Goal: Check status: Check status

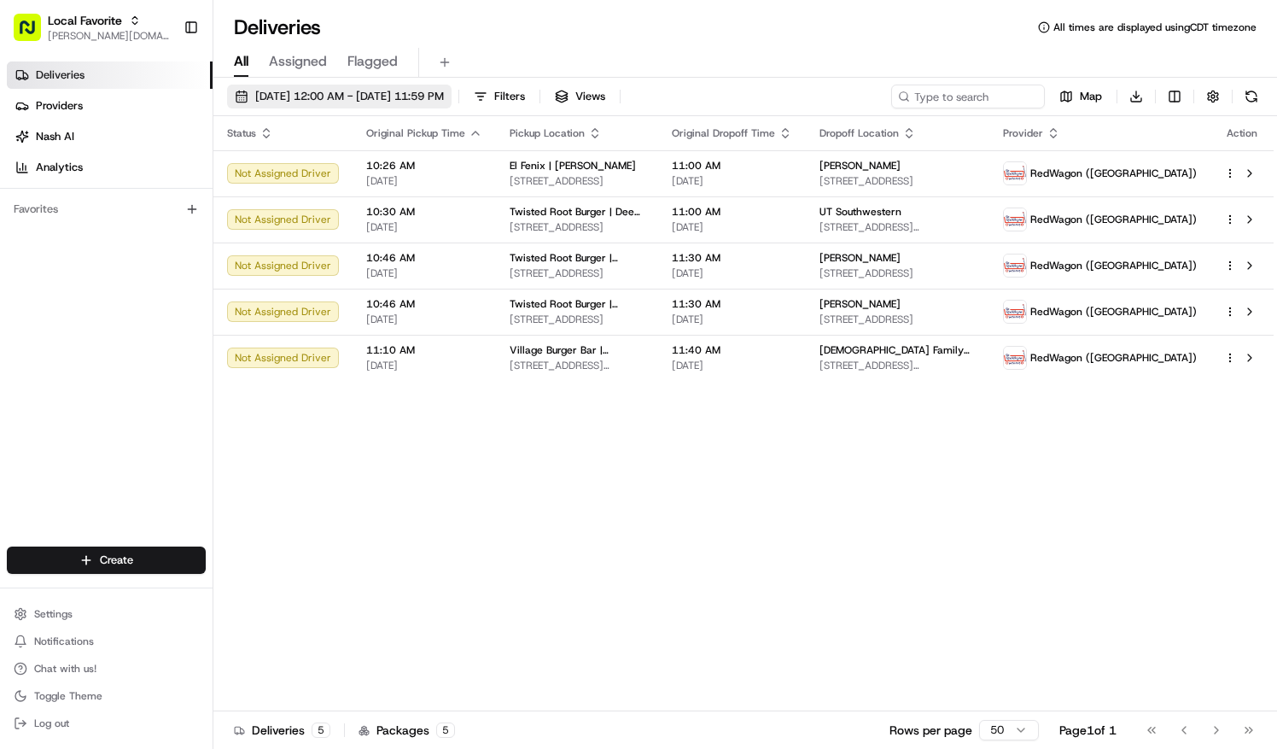
click at [406, 104] on button "[DATE] 12:00 AM - [DATE] 11:59 PM" at bounding box center [339, 97] width 225 height 24
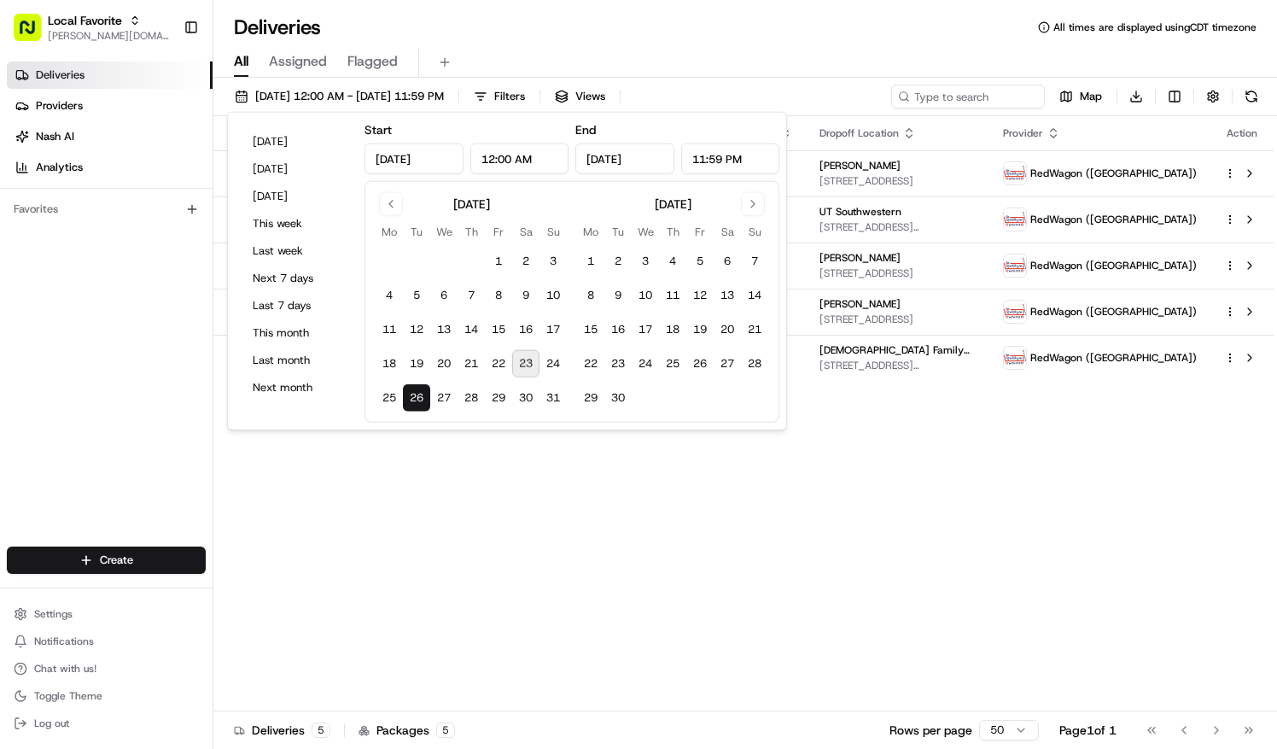
click at [528, 365] on button "23" at bounding box center [525, 363] width 27 height 27
type input "[DATE]"
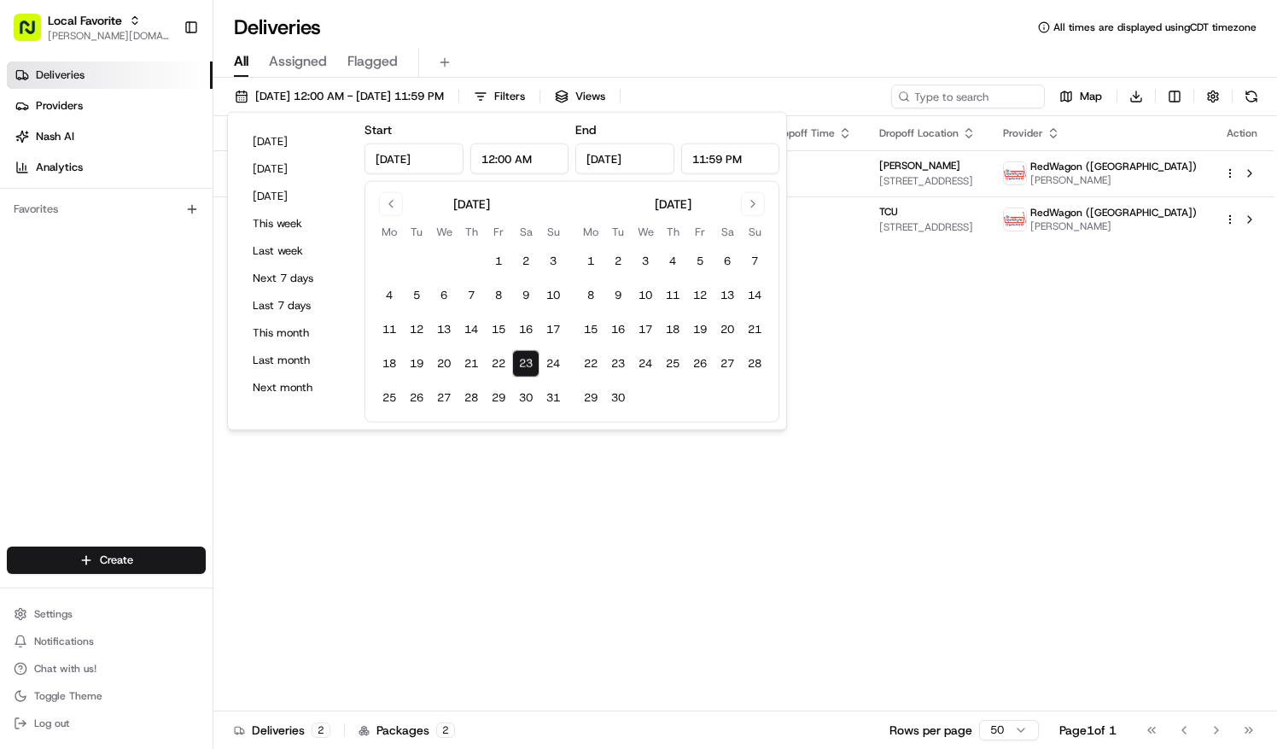
click at [659, 31] on div "Deliveries All times are displayed using CDT timezone" at bounding box center [745, 27] width 1064 height 27
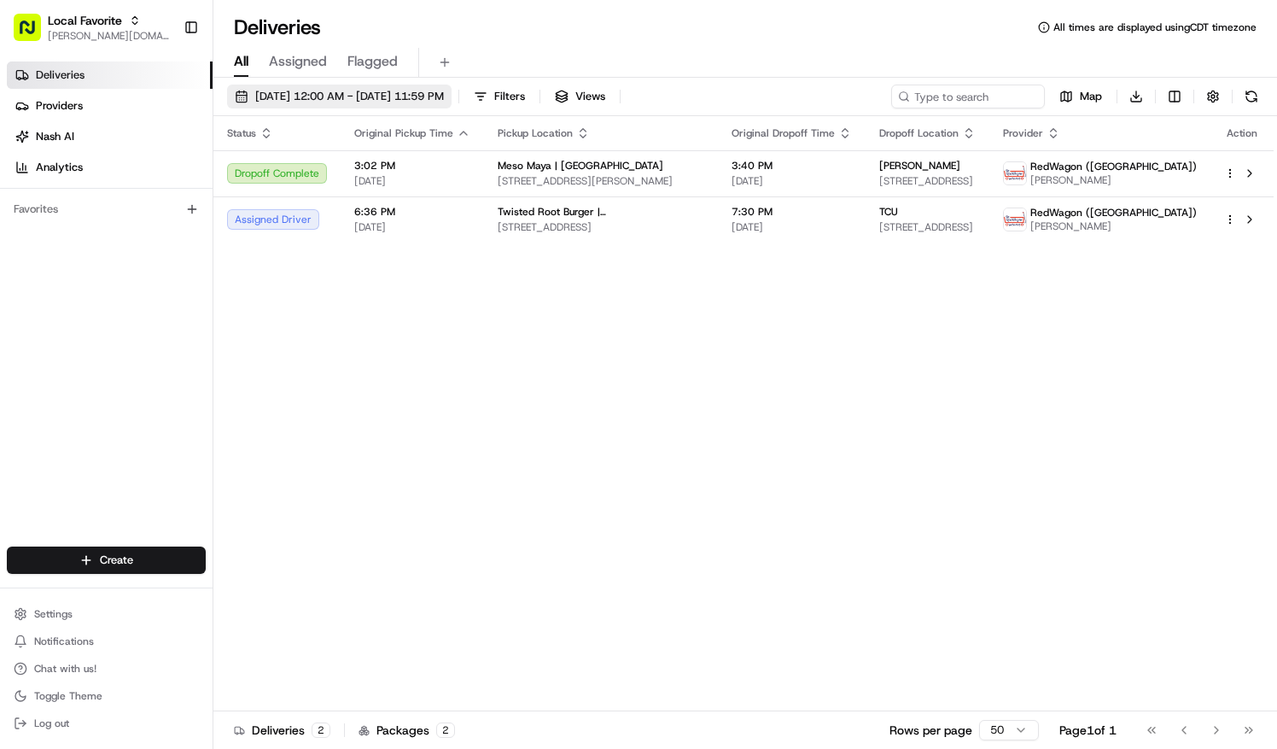
click at [365, 97] on span "[DATE] 12:00 AM - [DATE] 11:59 PM" at bounding box center [349, 96] width 189 height 15
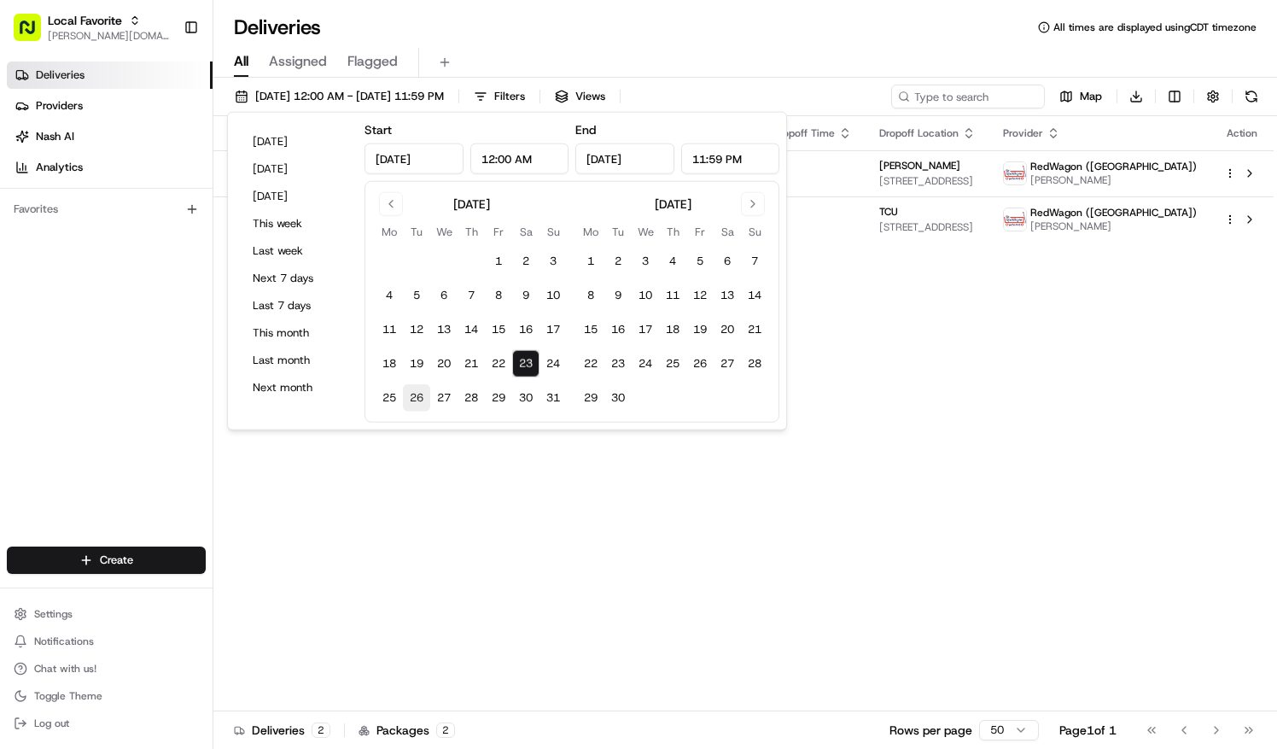
click at [422, 398] on button "26" at bounding box center [416, 397] width 27 height 27
type input "[DATE]"
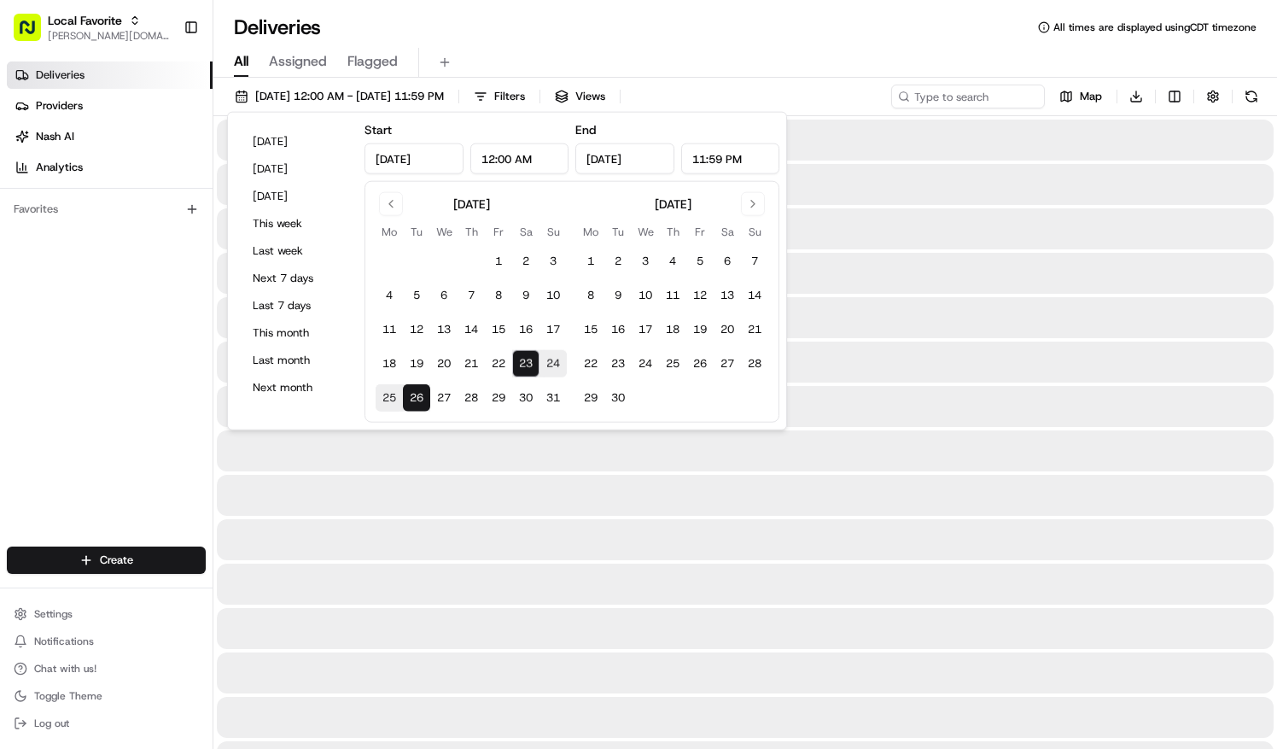
click at [422, 398] on button "26" at bounding box center [416, 397] width 27 height 27
type input "[DATE]"
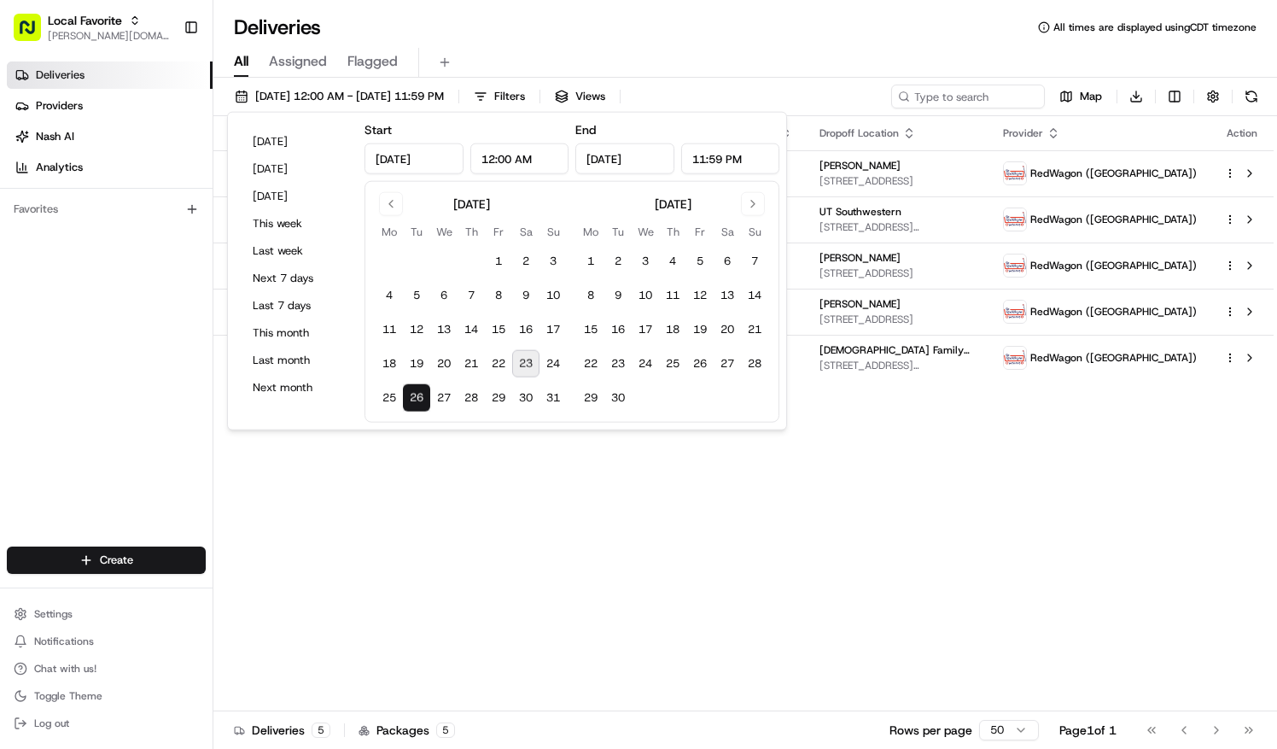
click at [722, 82] on div "[DATE] 12:00 AM - [DATE] 11:59 PM Filters Views Map Download Status Original Pi…" at bounding box center [745, 415] width 1064 height 674
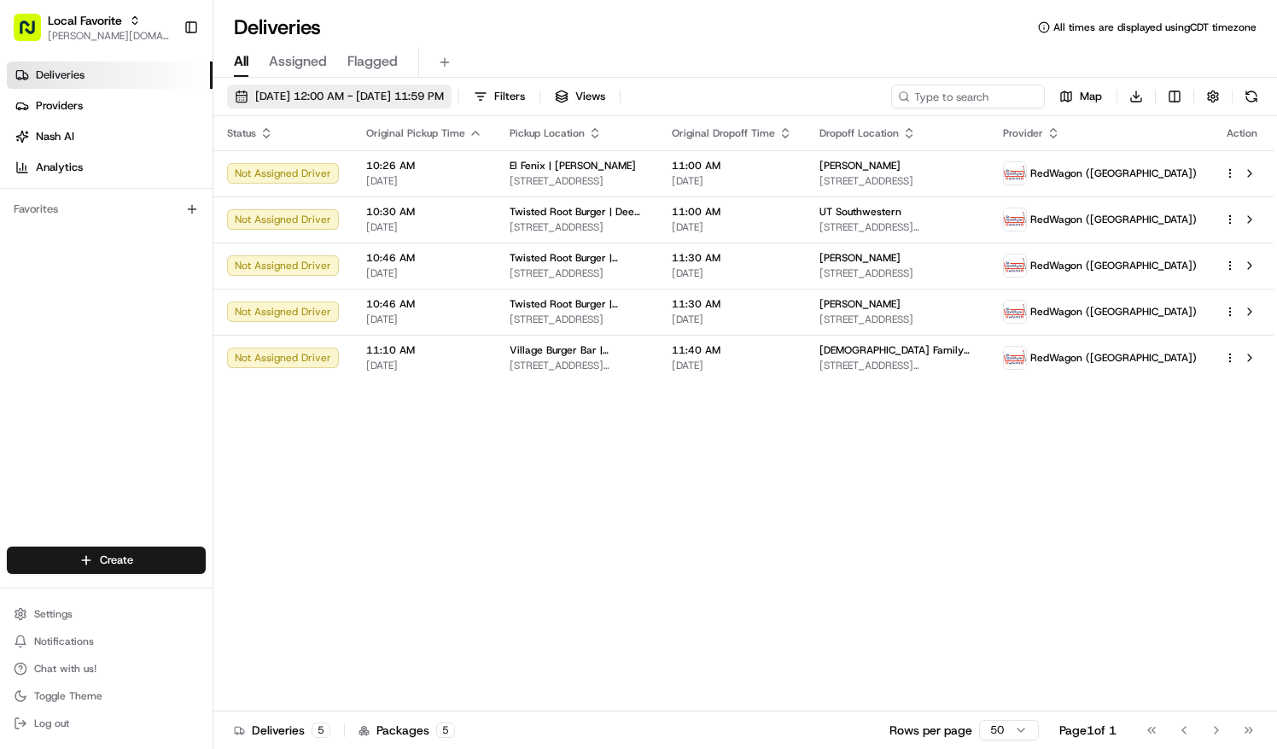
click at [398, 96] on span "[DATE] 12:00 AM - [DATE] 11:59 PM" at bounding box center [349, 96] width 189 height 15
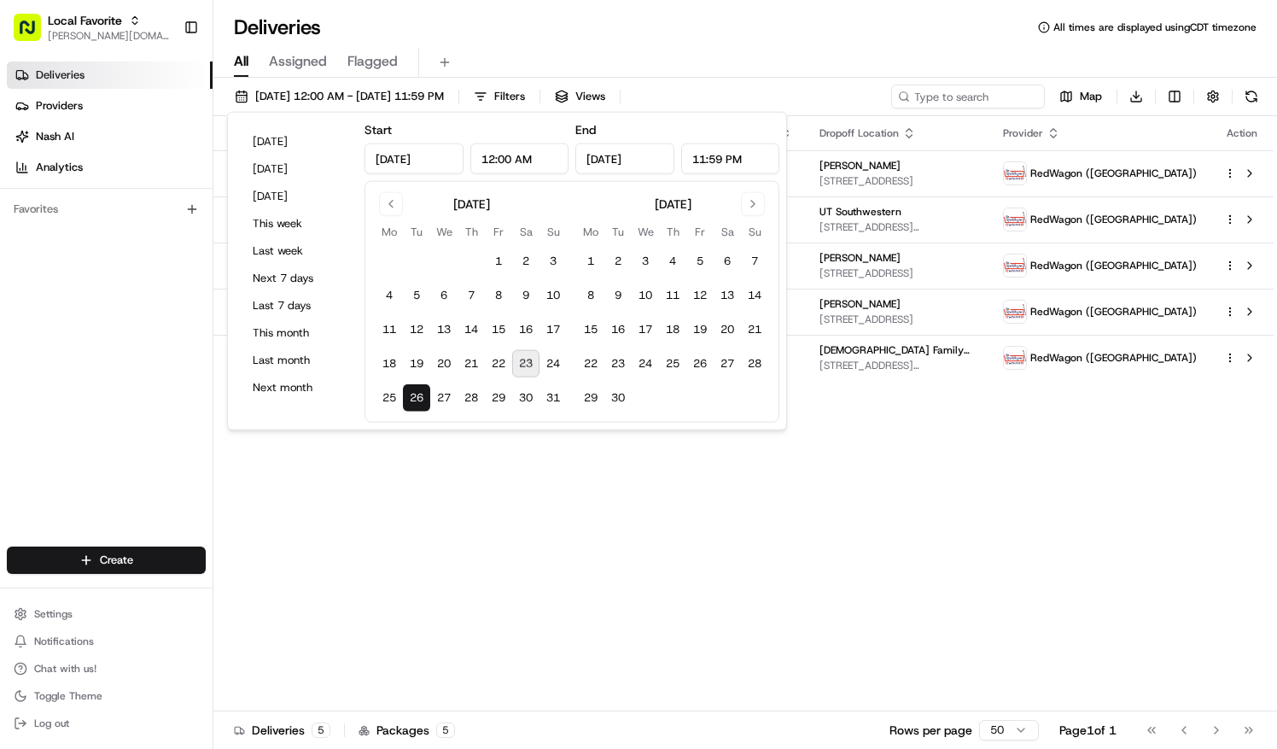
click at [525, 364] on button "23" at bounding box center [525, 363] width 27 height 27
type input "[DATE]"
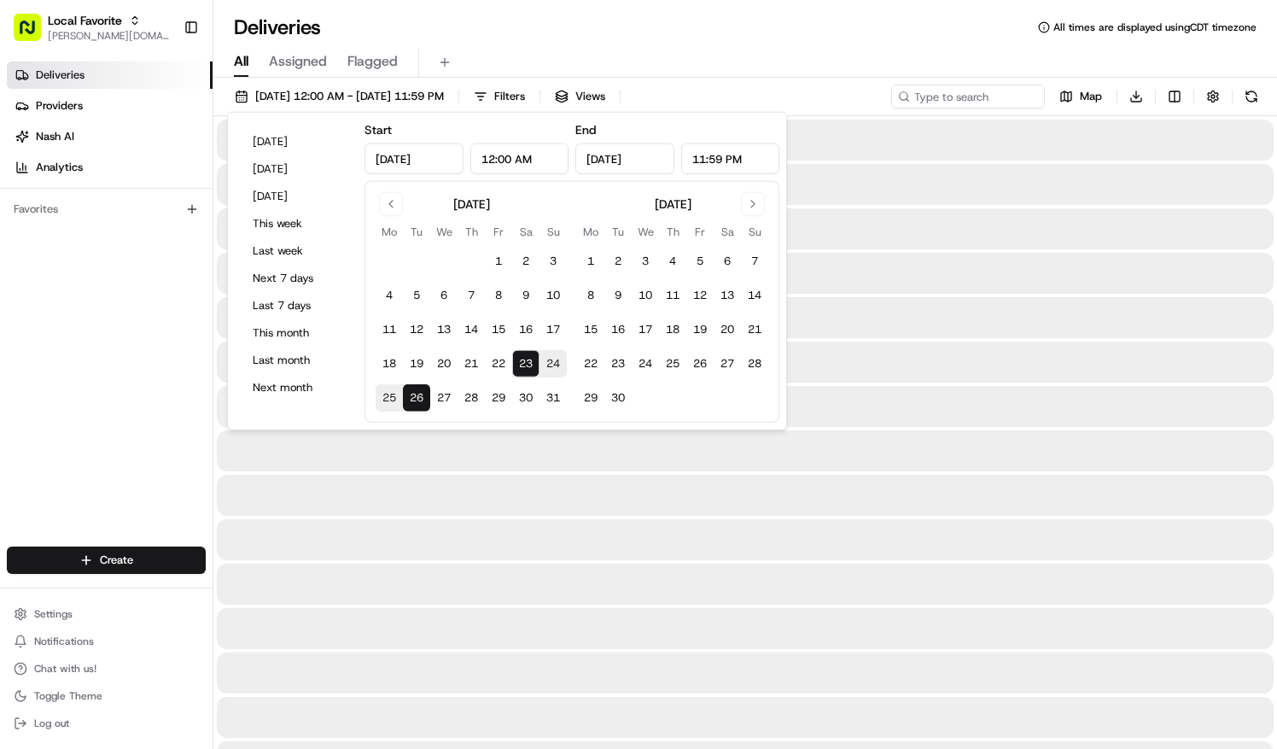
click at [525, 364] on button "23" at bounding box center [525, 363] width 27 height 27
type input "[DATE]"
click at [608, 73] on div "All Assigned Flagged" at bounding box center [745, 63] width 1064 height 30
